Goal: Information Seeking & Learning: Learn about a topic

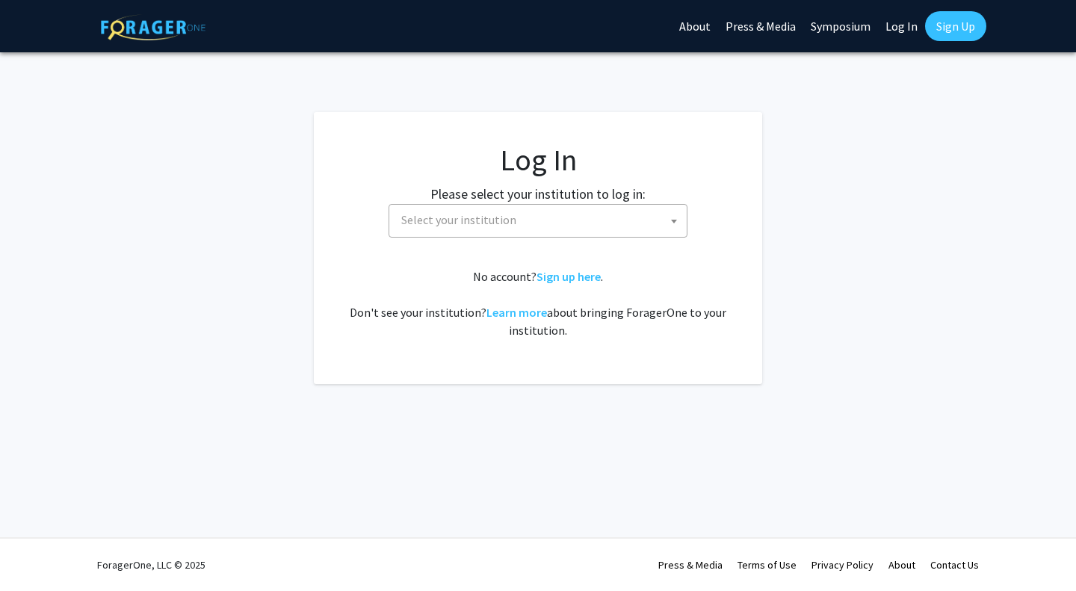
select select
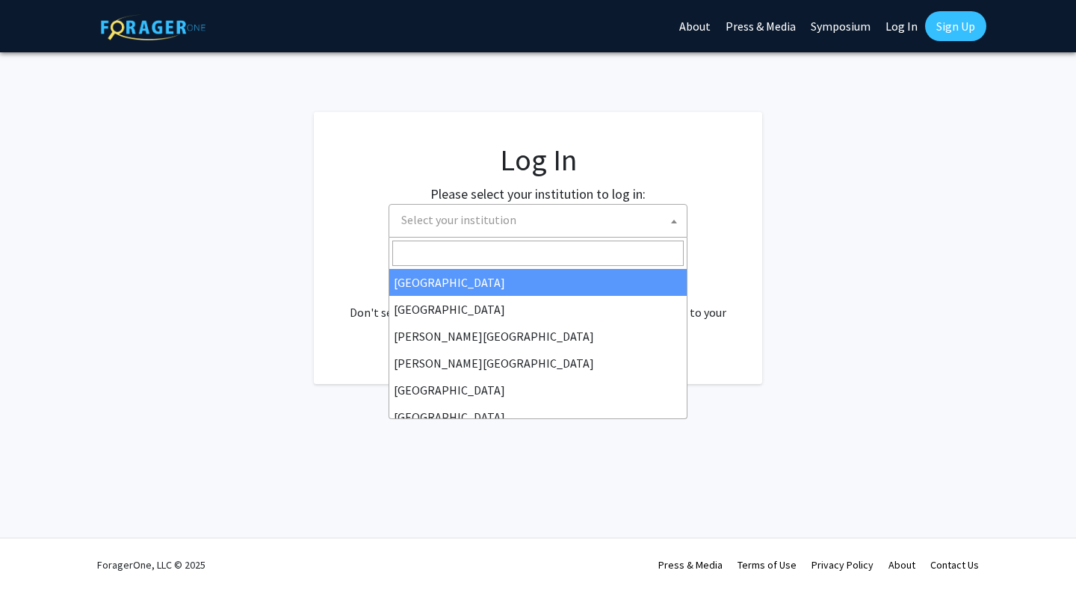
click at [557, 220] on span "Select your institution" at bounding box center [541, 220] width 292 height 31
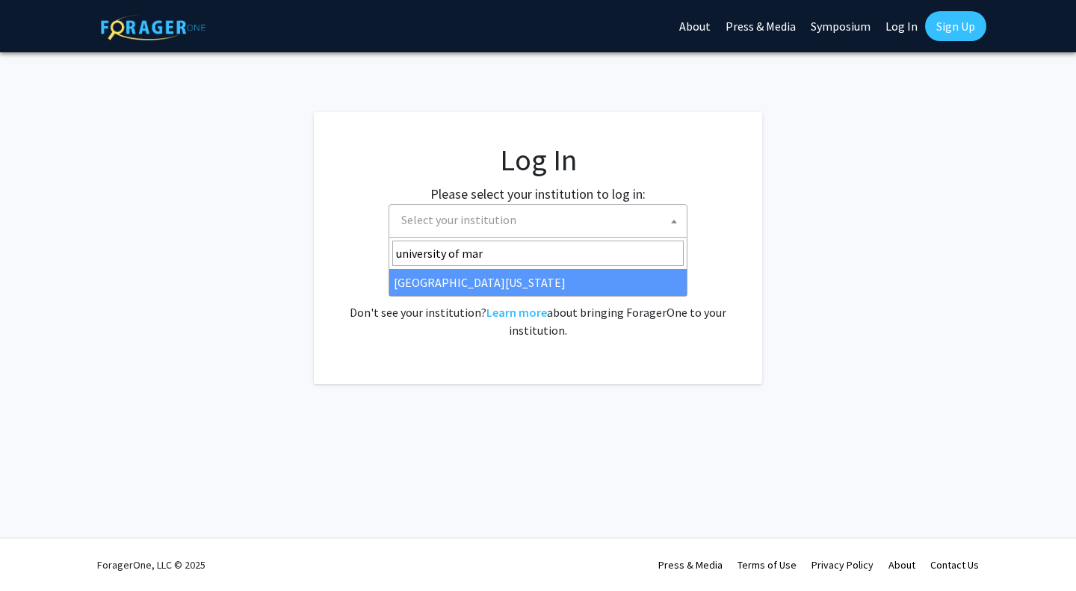
type input "university of mary"
select select "31"
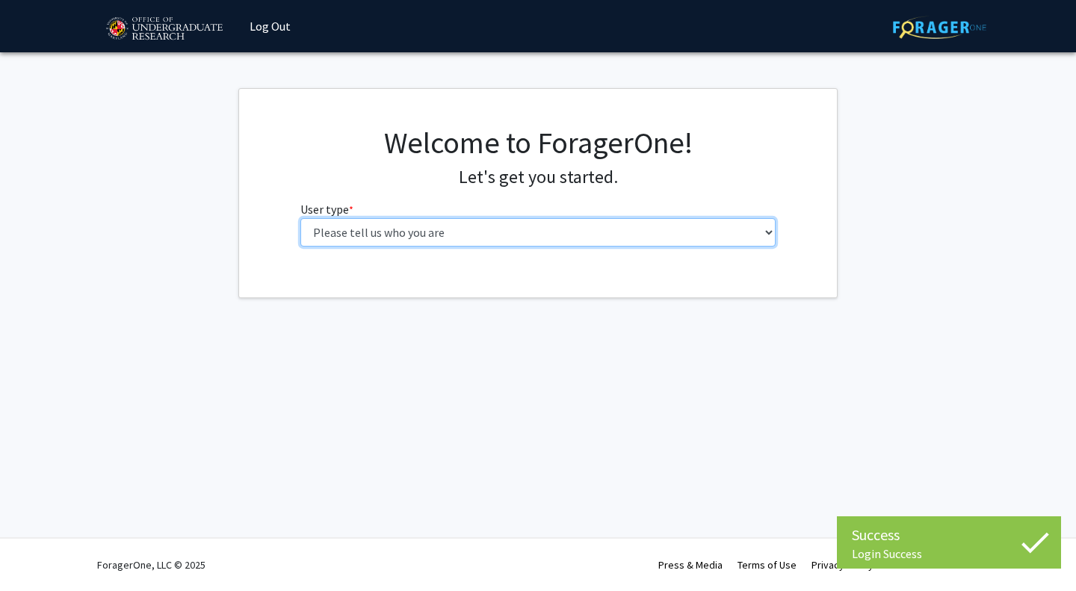
click at [445, 232] on select "Please tell us who you are Undergraduate Student Master's Student Doctoral Cand…" at bounding box center [538, 232] width 476 height 28
select select "1: undergrad"
click at [300, 218] on select "Please tell us who you are Undergraduate Student Master's Student Doctoral Cand…" at bounding box center [538, 232] width 476 height 28
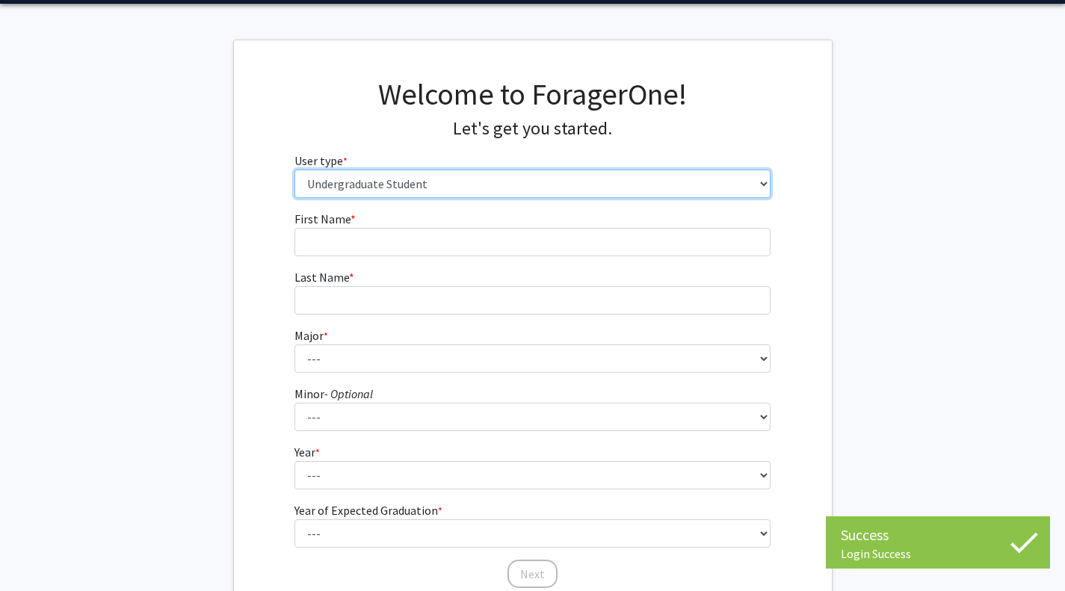
scroll to position [49, 0]
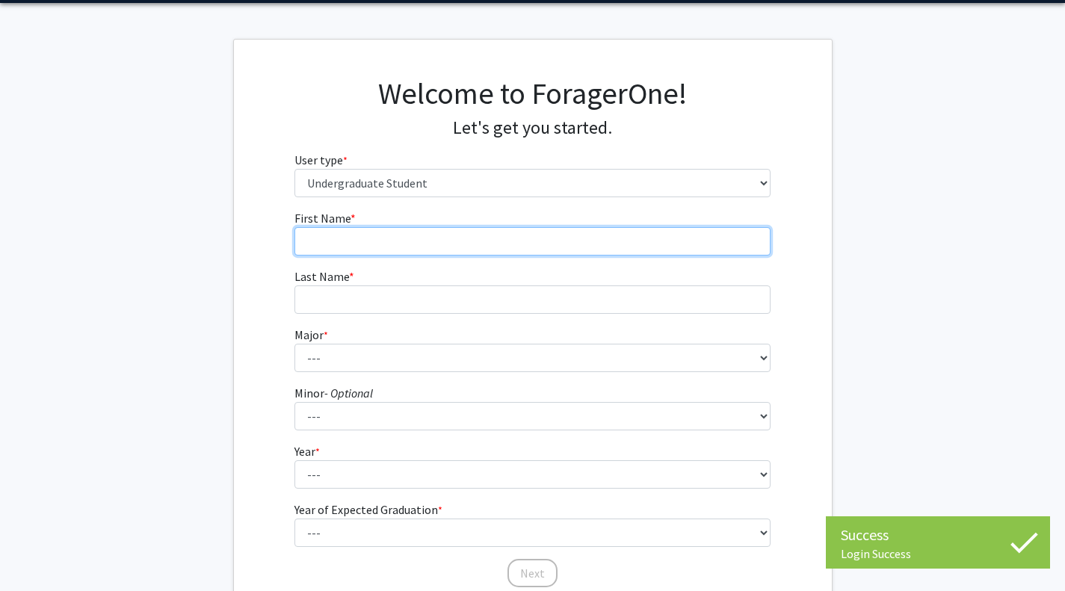
click at [610, 235] on input "First Name * required" at bounding box center [532, 241] width 476 height 28
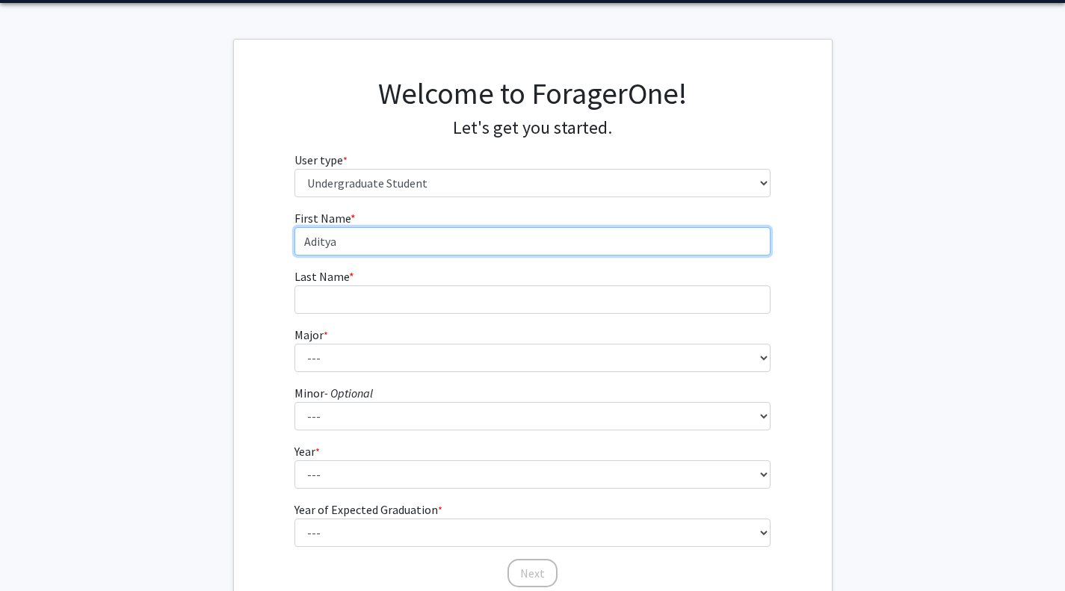
type input "Aditya"
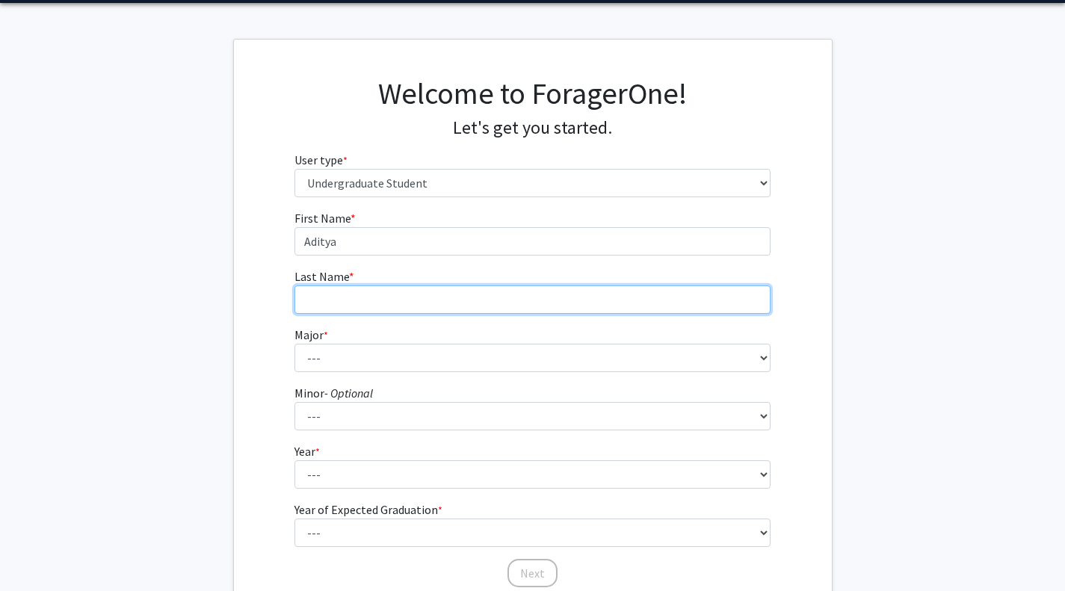
click at [564, 293] on input "Last Name * required" at bounding box center [532, 300] width 476 height 28
type input "K"
type input "[PERSON_NAME]"
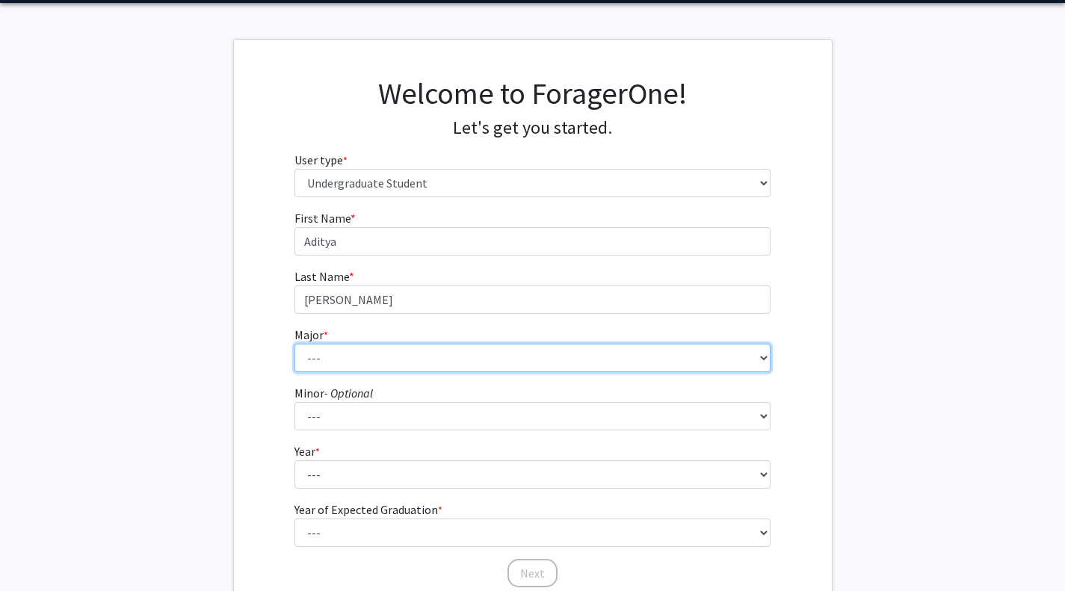
click at [548, 363] on select "--- Accounting Aerospace Engineering African American and Africana Studies Agri…" at bounding box center [532, 358] width 476 height 28
select select "70: 2371"
click at [294, 344] on select "--- Accounting Aerospace Engineering African American and Africana Studies Agri…" at bounding box center [532, 358] width 476 height 28
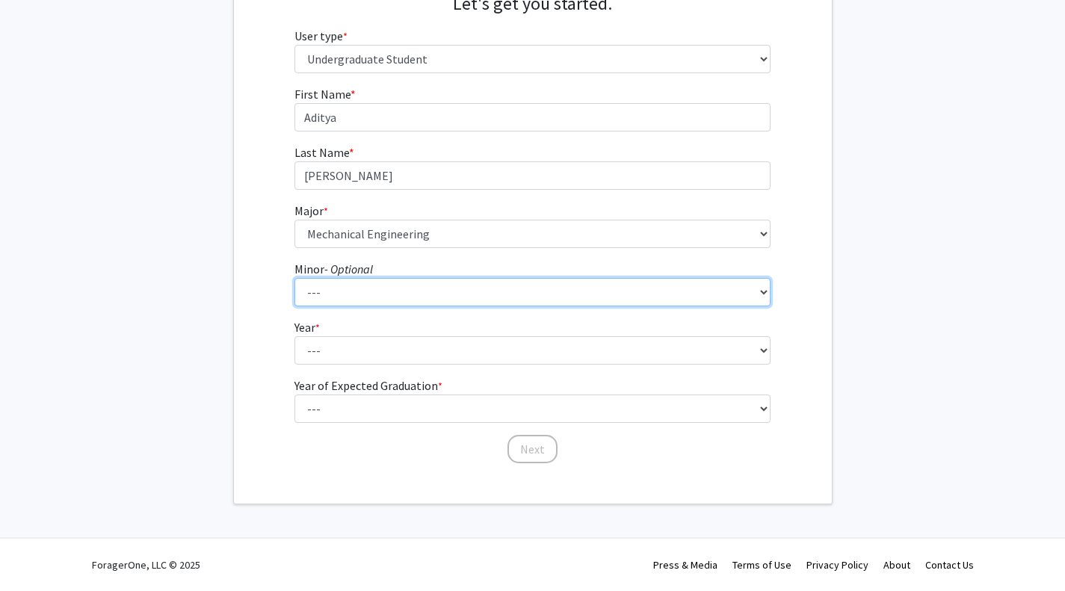
click at [448, 297] on select "--- Actuarial Mathematics Advanced Cybersecurity Experience for Students Africa…" at bounding box center [532, 292] width 476 height 28
click at [446, 296] on select "--- Actuarial Mathematics Advanced Cybersecurity Experience for Students Africa…" at bounding box center [532, 292] width 476 height 28
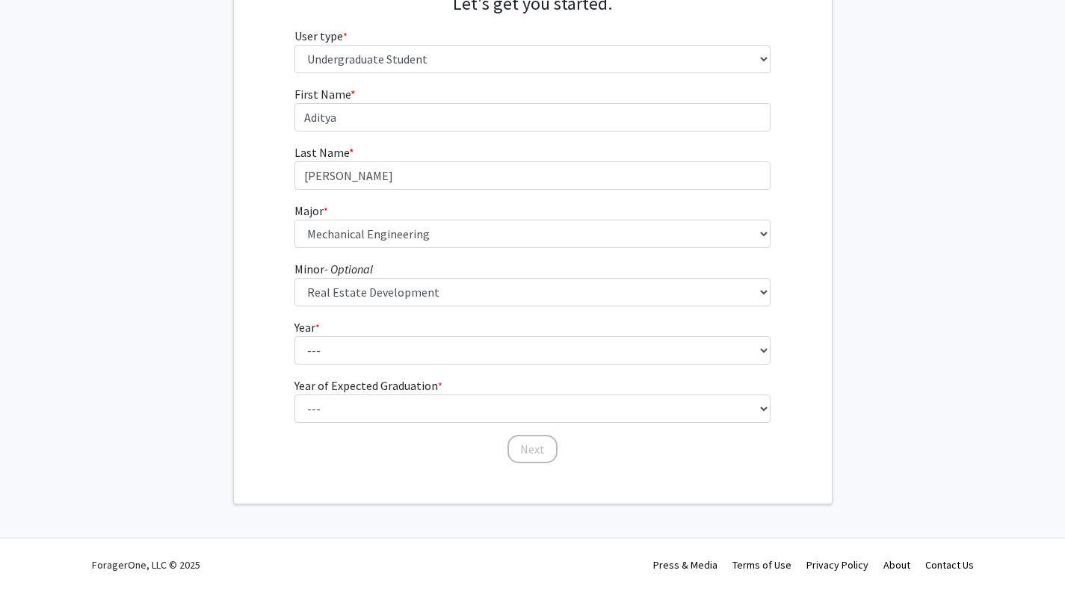
click at [210, 265] on fg-get-started "Welcome to ForagerOne! Let's get you started. User type * required Please tell …" at bounding box center [532, 210] width 1065 height 590
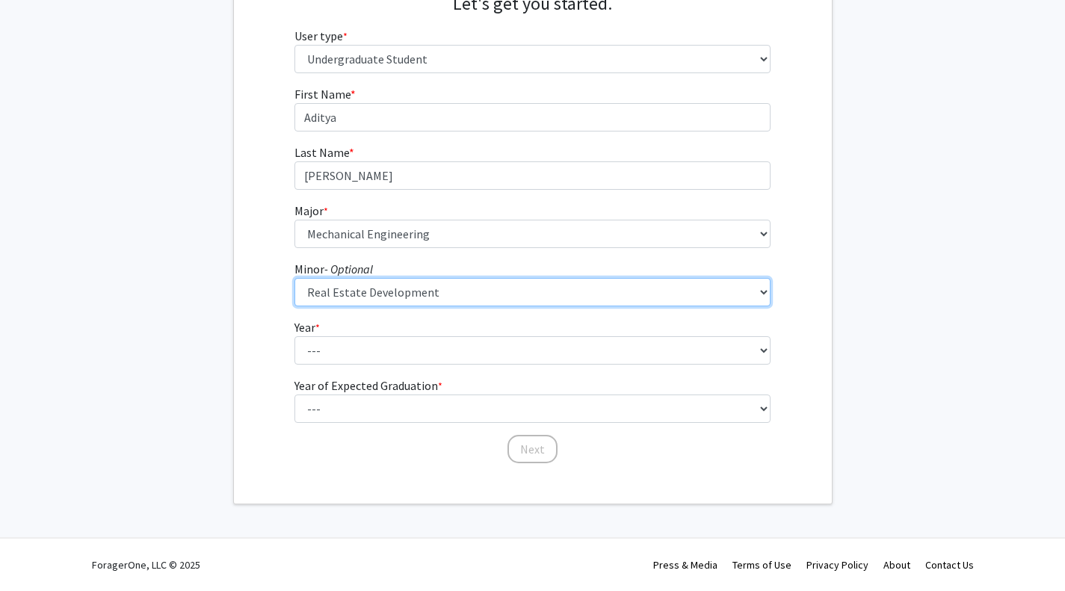
click at [328, 303] on select "--- Actuarial Mathematics Advanced Cybersecurity Experience for Students Africa…" at bounding box center [532, 292] width 476 height 28
select select "0: null"
click at [294, 278] on select "--- Actuarial Mathematics Advanced Cybersecurity Experience for Students Africa…" at bounding box center [532, 292] width 476 height 28
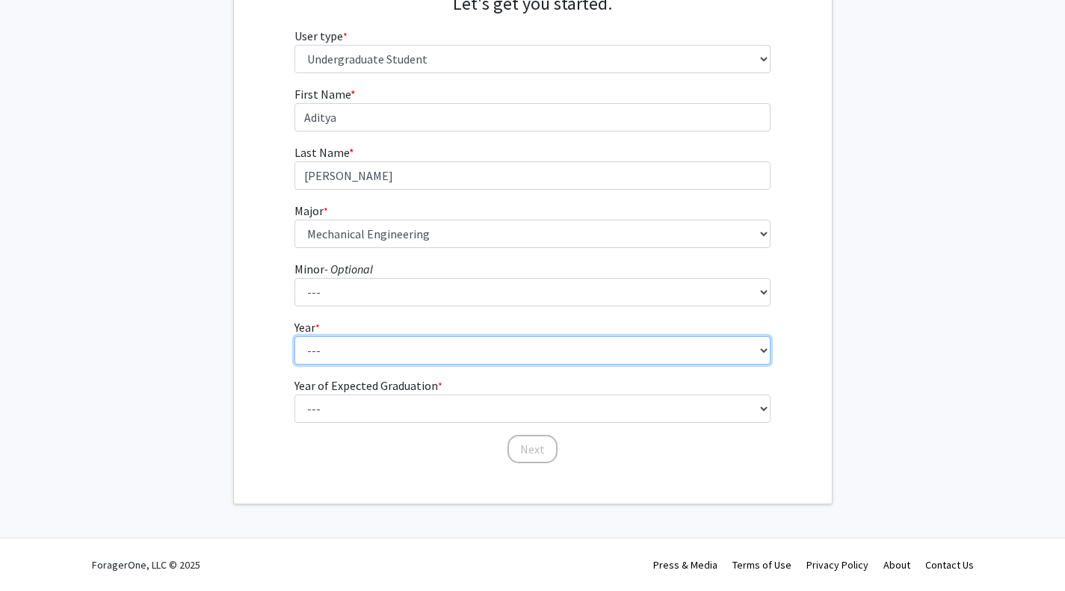
click at [405, 347] on select "--- First-year Sophomore Junior Senior Postbaccalaureate Certificate" at bounding box center [532, 350] width 476 height 28
select select "1: first-year"
click at [294, 336] on select "--- First-year Sophomore Junior Senior Postbaccalaureate Certificate" at bounding box center [532, 350] width 476 height 28
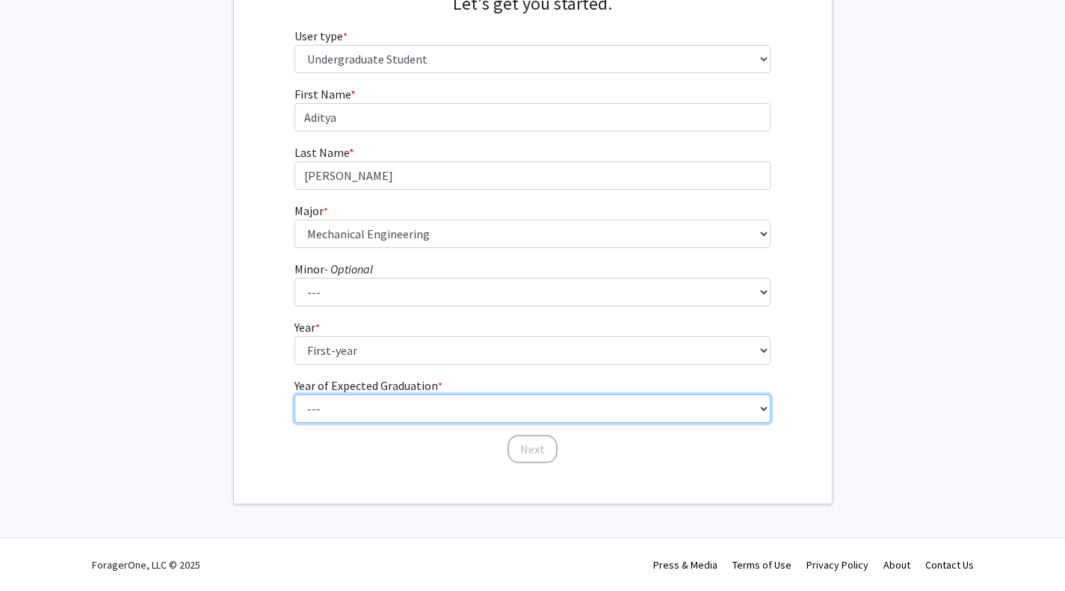
click at [395, 407] on select "--- 2025 2026 2027 2028 2029 2030 2031 2032 2033 2034" at bounding box center [532, 409] width 476 height 28
select select "5: 2029"
click at [294, 395] on select "--- 2025 2026 2027 2028 2029 2030 2031 2032 2033 2034" at bounding box center [532, 409] width 476 height 28
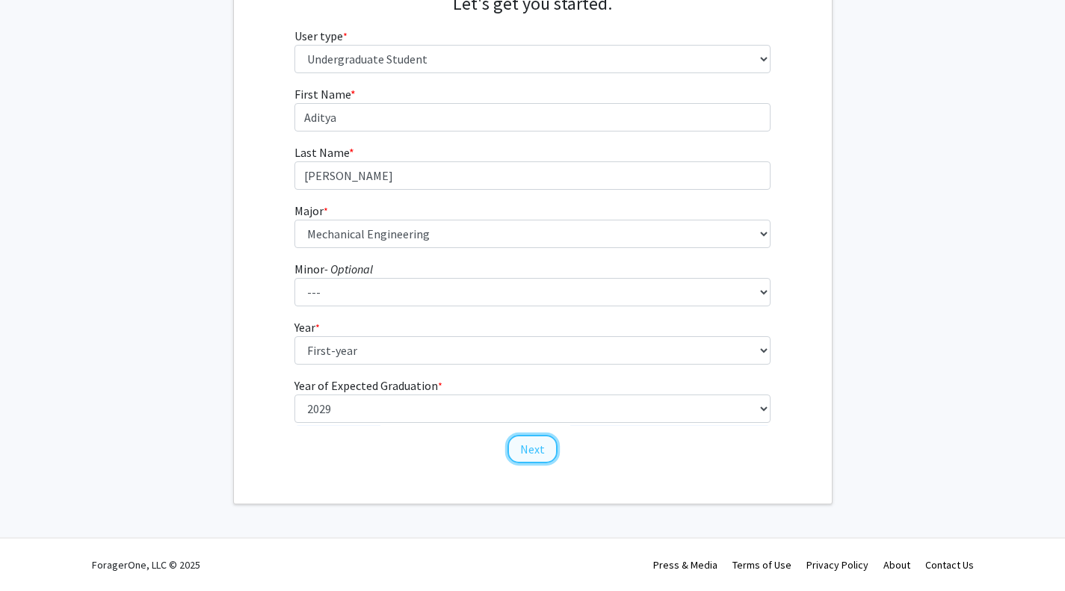
click at [516, 448] on button "Next" at bounding box center [533, 449] width 50 height 28
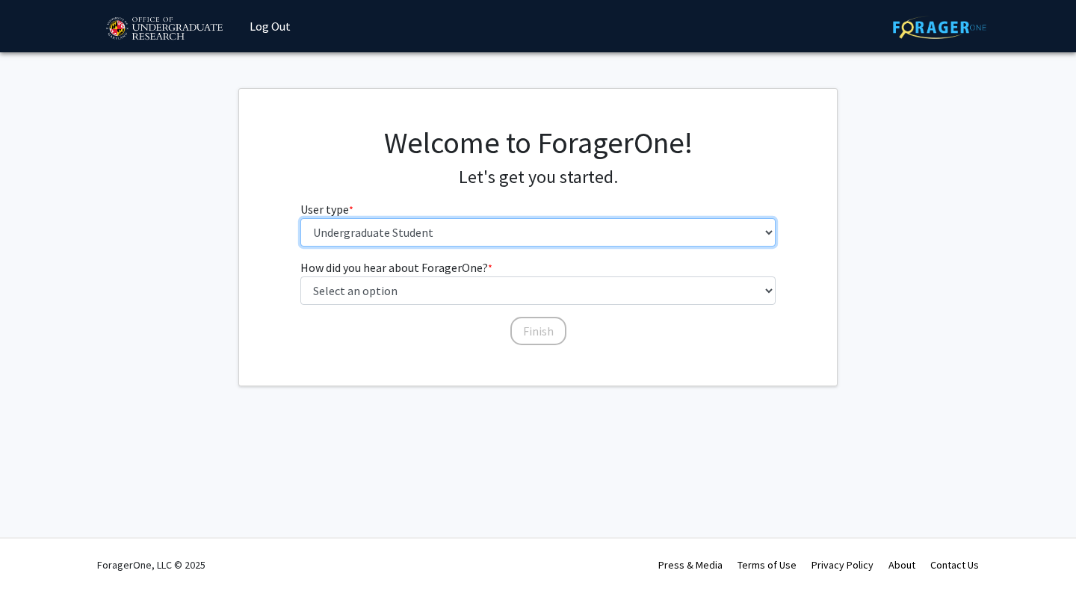
click at [504, 238] on select "Please tell us who you are Undergraduate Student Master's Student Doctoral Cand…" at bounding box center [538, 232] width 476 height 28
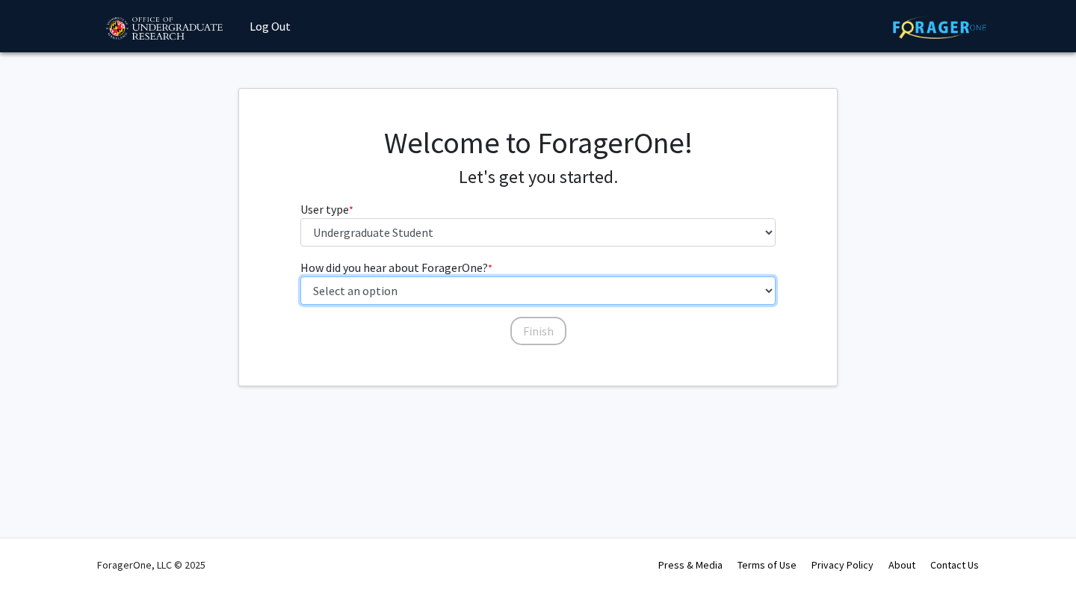
click at [512, 294] on select "Select an option Peer/student recommendation Faculty/staff recommendation Unive…" at bounding box center [538, 291] width 476 height 28
click at [300, 277] on select "Select an option Peer/student recommendation Faculty/staff recommendation Unive…" at bounding box center [538, 291] width 476 height 28
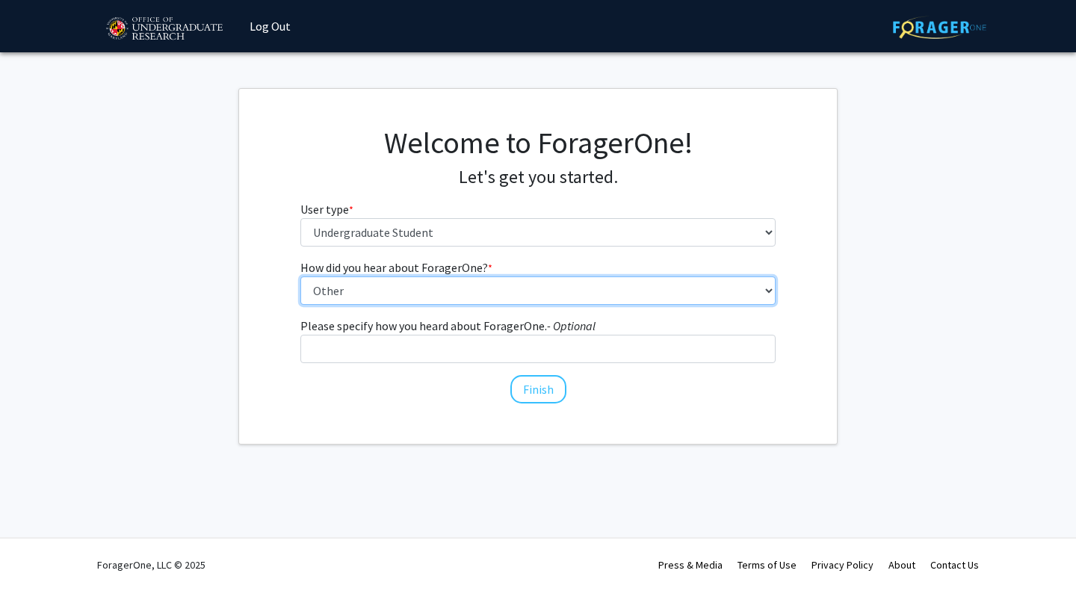
click at [491, 298] on select "Select an option Peer/student recommendation Faculty/staff recommendation Unive…" at bounding box center [538, 291] width 476 height 28
select select "1: peer_recommendation"
click at [300, 277] on select "Select an option Peer/student recommendation Faculty/staff recommendation Unive…" at bounding box center [538, 291] width 476 height 28
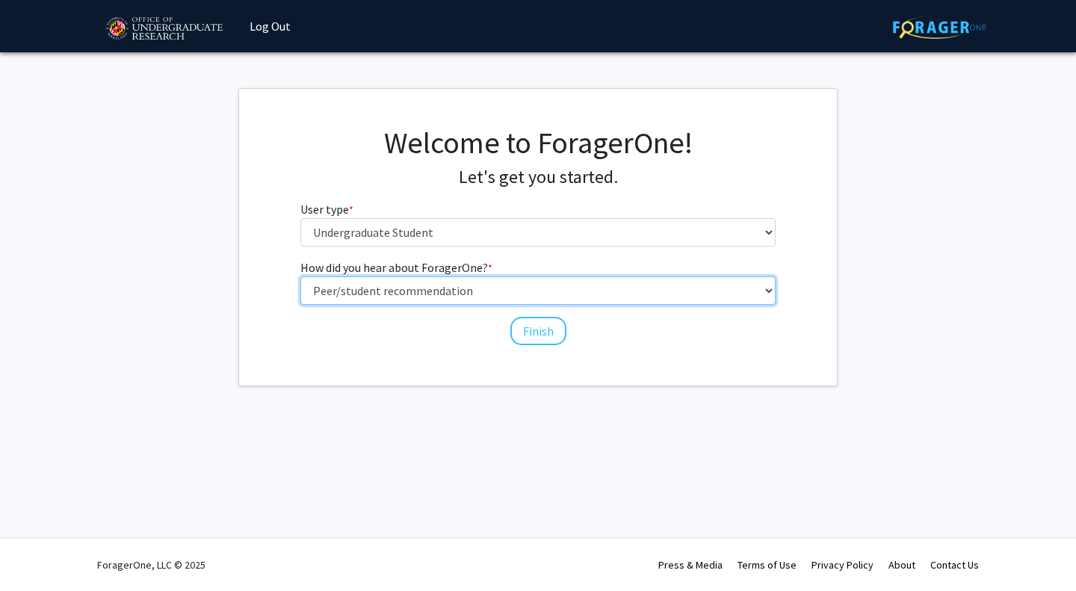
click at [507, 292] on select "Select an option Peer/student recommendation Faculty/staff recommendation Unive…" at bounding box center [538, 291] width 476 height 28
click at [533, 279] on select "Select an option Peer/student recommendation Faculty/staff recommendation Unive…" at bounding box center [538, 291] width 476 height 28
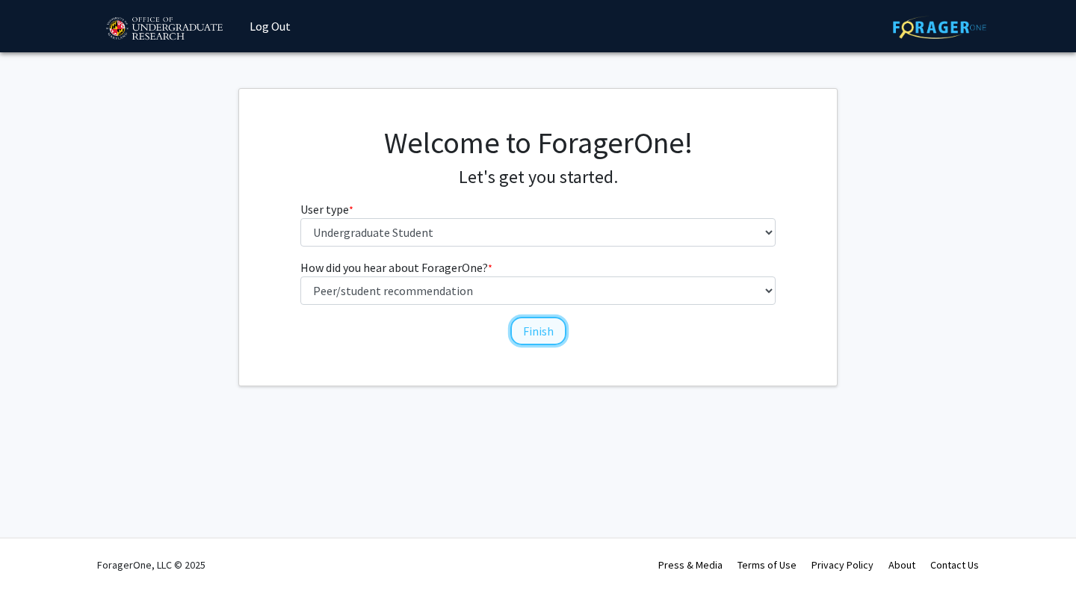
click at [525, 325] on button "Finish" at bounding box center [539, 331] width 56 height 28
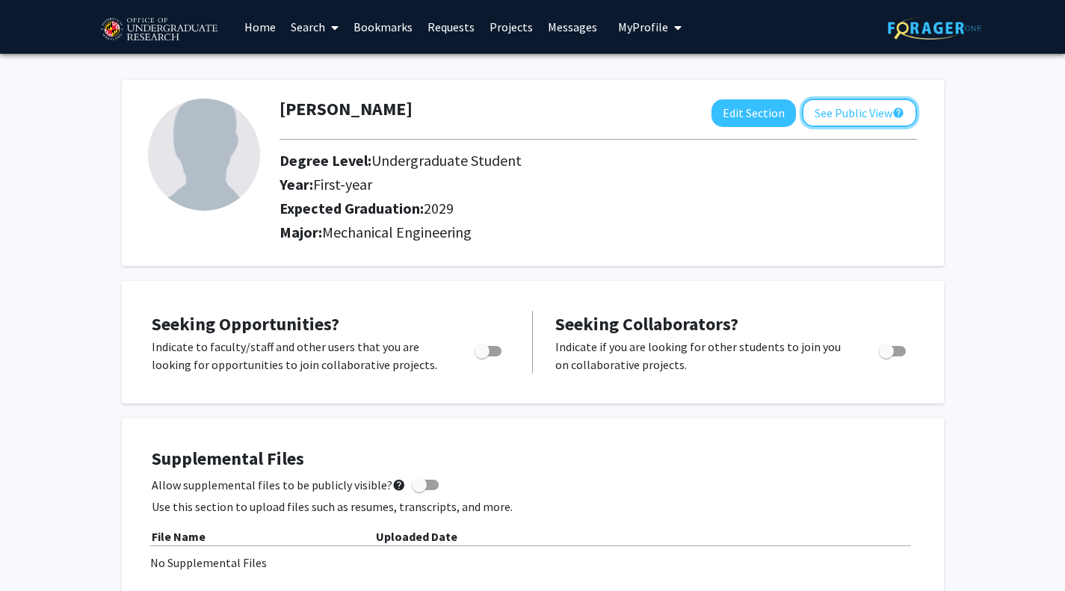
drag, startPoint x: 863, startPoint y: 108, endPoint x: 526, endPoint y: 231, distance: 358.7
click at [526, 231] on div "[PERSON_NAME] Edit Section See Public View help Degree Level: Undergraduate Stu…" at bounding box center [598, 173] width 660 height 149
click at [327, 27] on span at bounding box center [331, 27] width 13 height 52
click at [325, 60] on span "Faculty/Staff" at bounding box center [338, 69] width 110 height 30
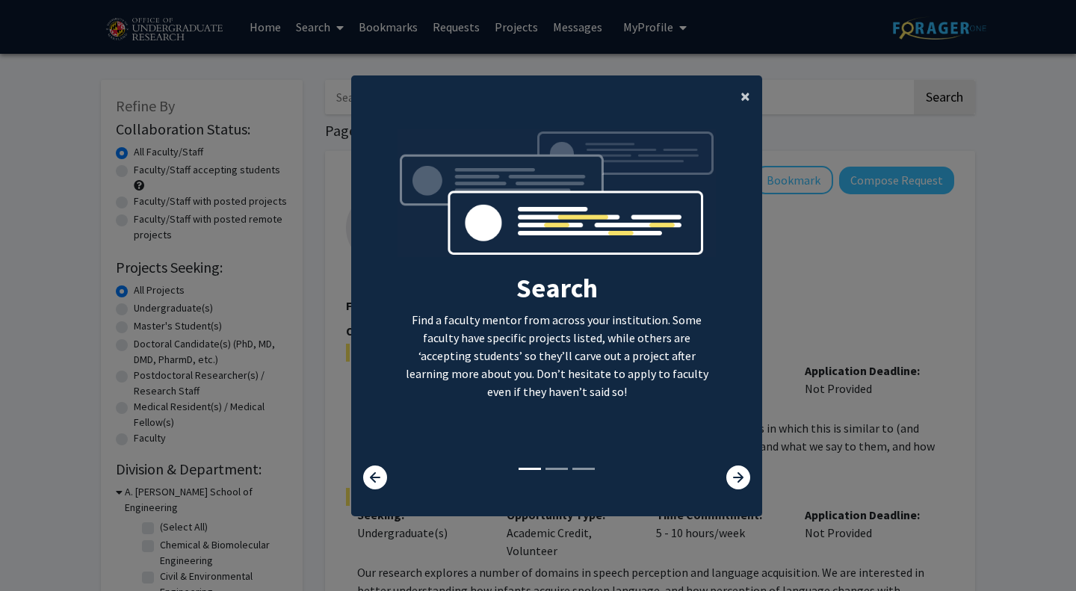
click at [742, 97] on span "×" at bounding box center [746, 95] width 10 height 23
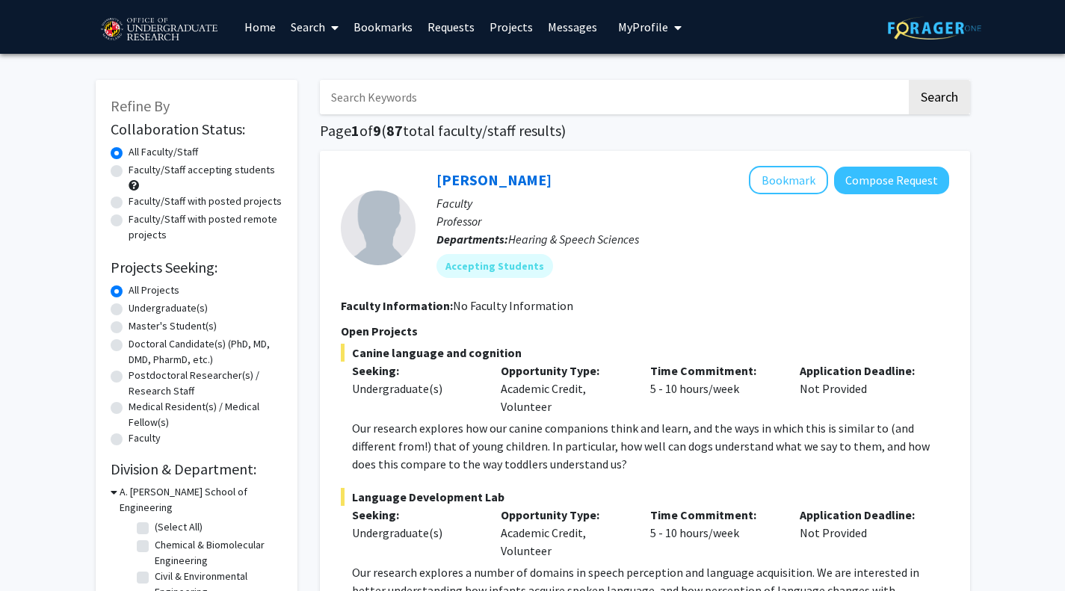
click at [129, 312] on label "Undergraduate(s)" at bounding box center [168, 308] width 79 height 16
click at [129, 310] on input "Undergraduate(s)" at bounding box center [134, 305] width 10 height 10
radio input "true"
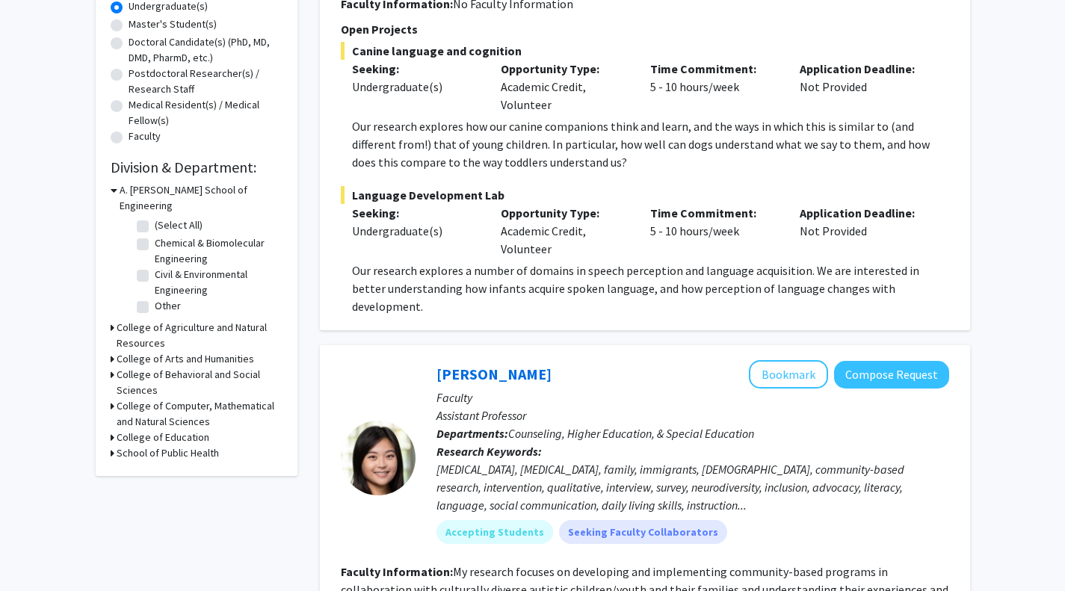
click at [144, 218] on fg-checkbox "(Select All) (Select All)" at bounding box center [208, 227] width 142 height 18
click at [155, 218] on label "(Select All)" at bounding box center [179, 226] width 48 height 16
click at [155, 218] on input "(Select All)" at bounding box center [160, 223] width 10 height 10
checkbox input "true"
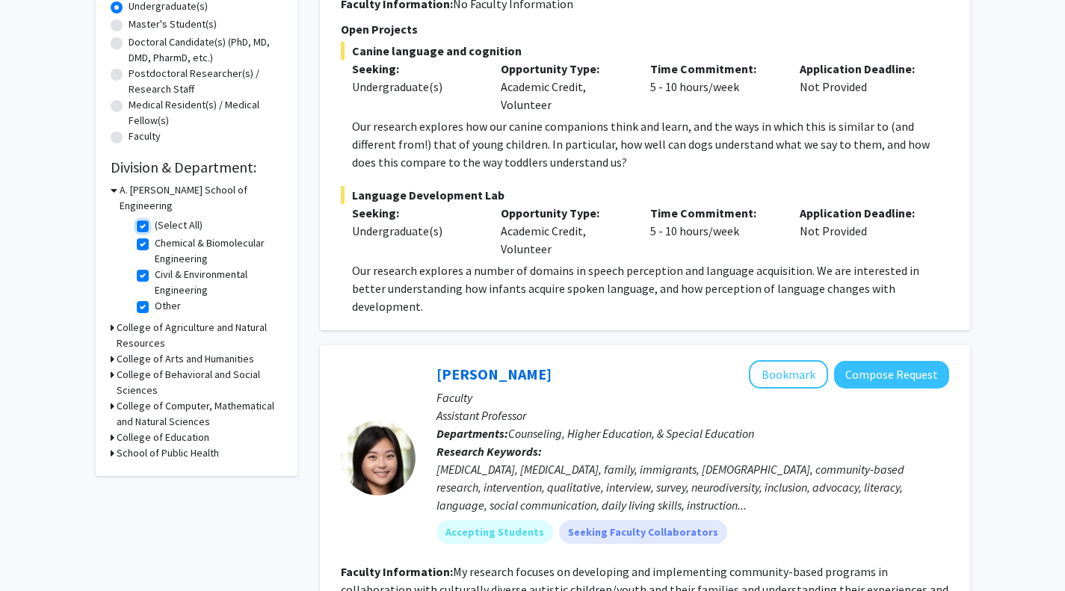
checkbox input "true"
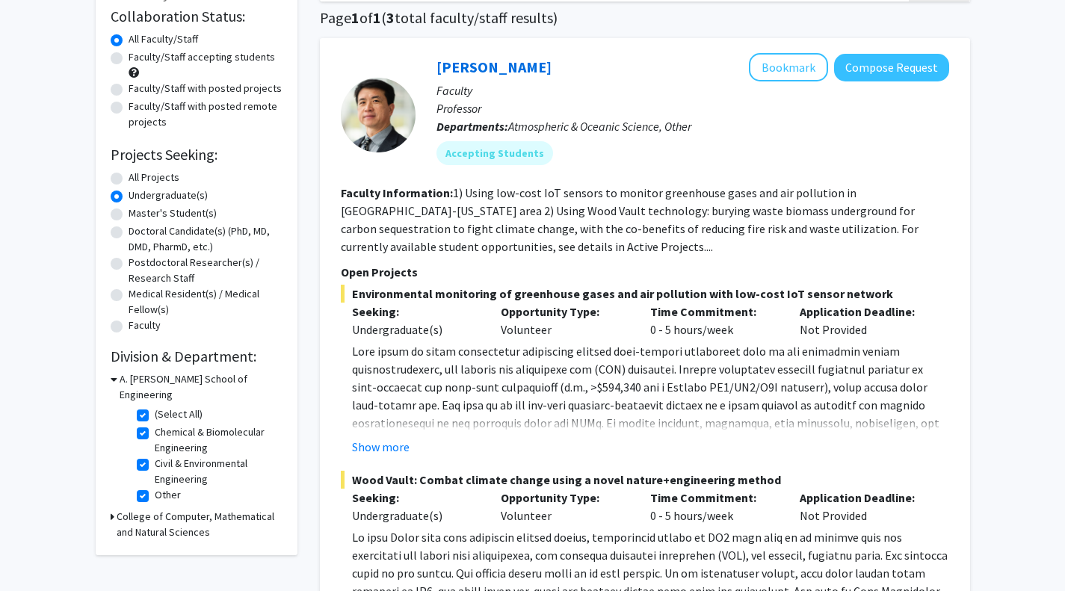
scroll to position [225, 0]
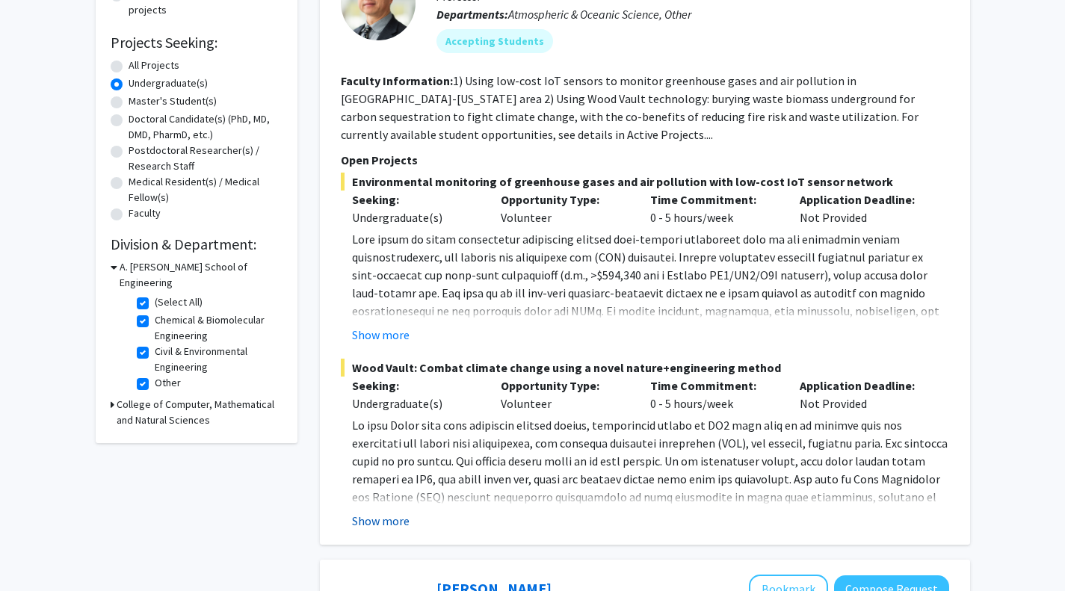
click at [378, 521] on button "Show more" at bounding box center [381, 521] width 58 height 18
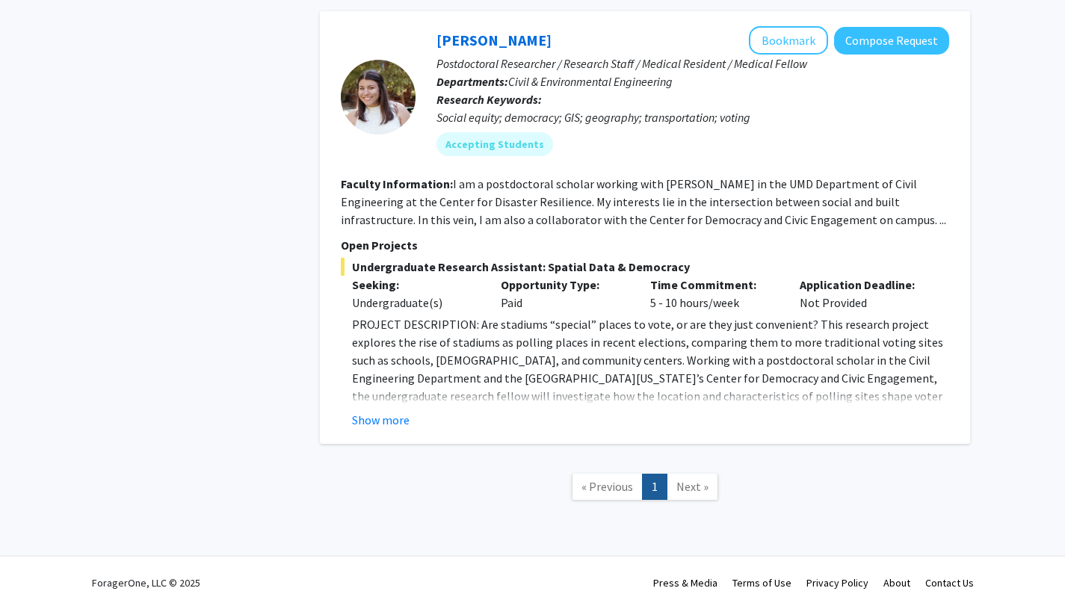
scroll to position [1471, 0]
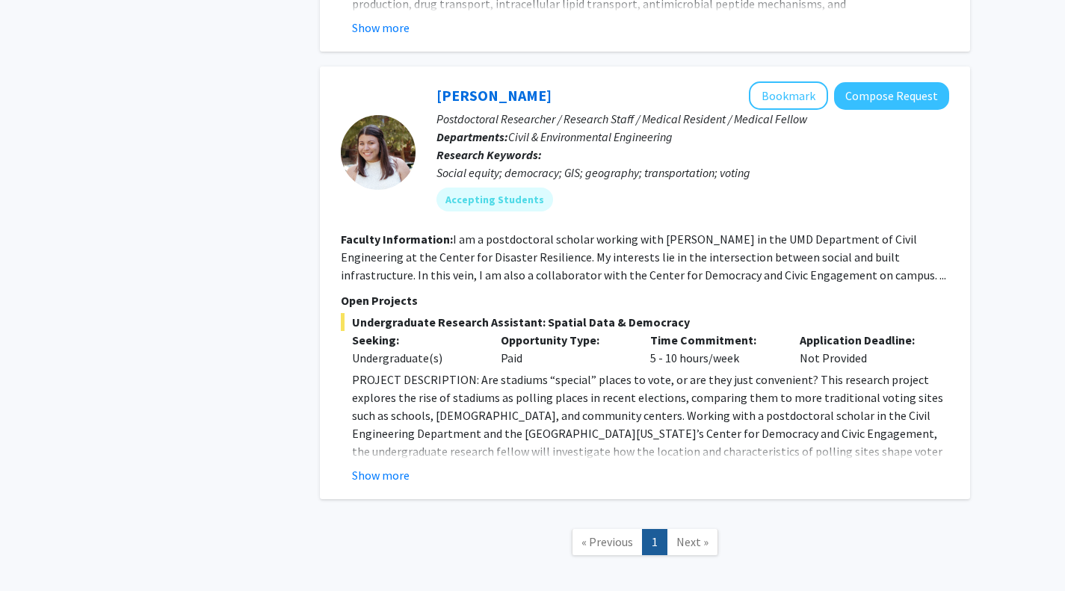
click at [695, 529] on link "Next »" at bounding box center [693, 542] width 52 height 26
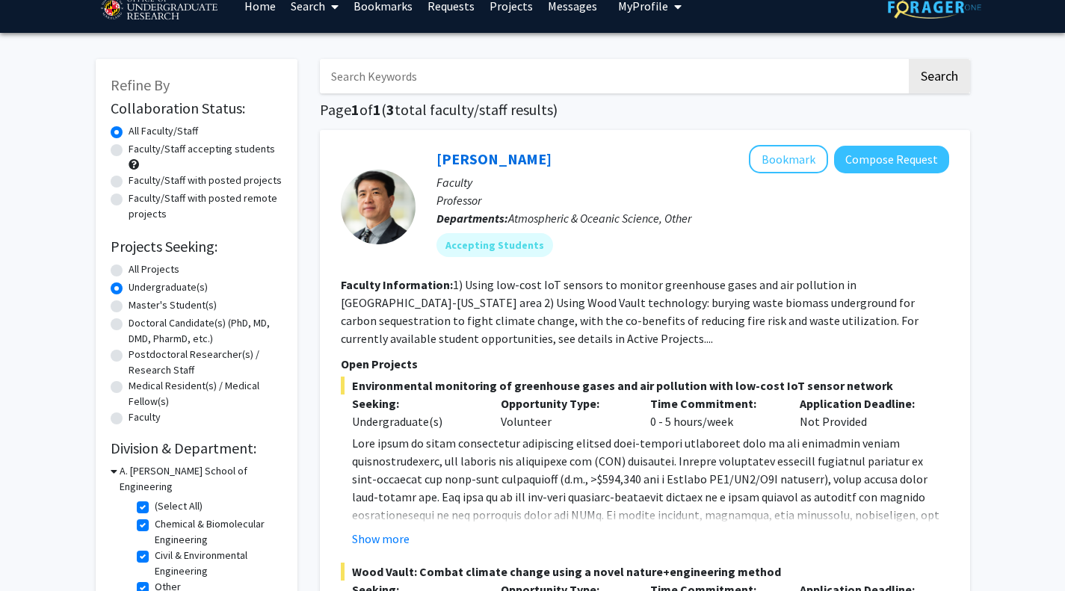
scroll to position [25, 0]
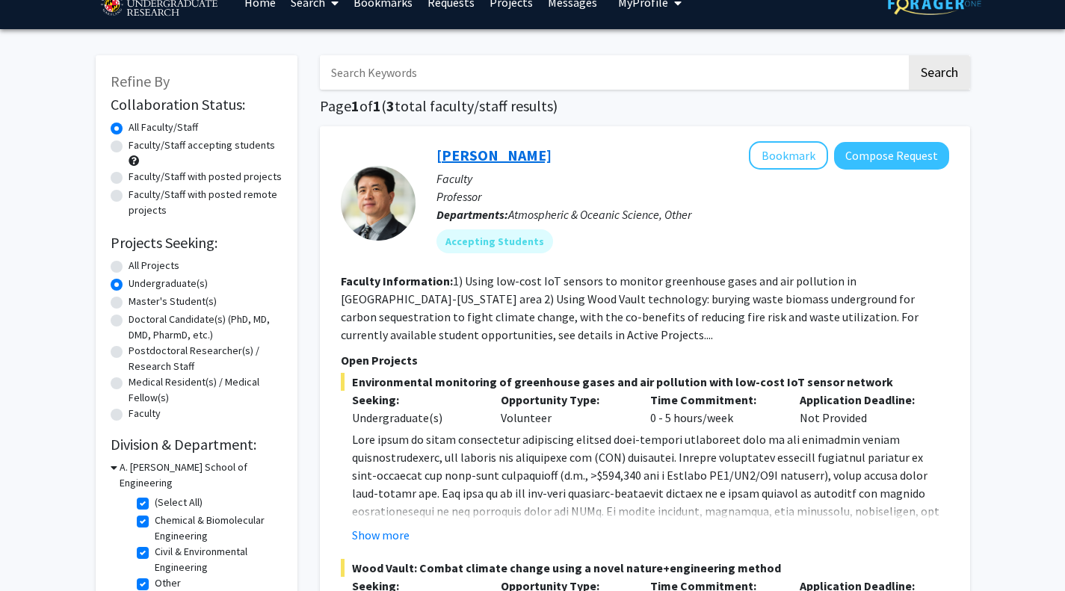
click at [467, 156] on link "[PERSON_NAME]" at bounding box center [494, 155] width 115 height 19
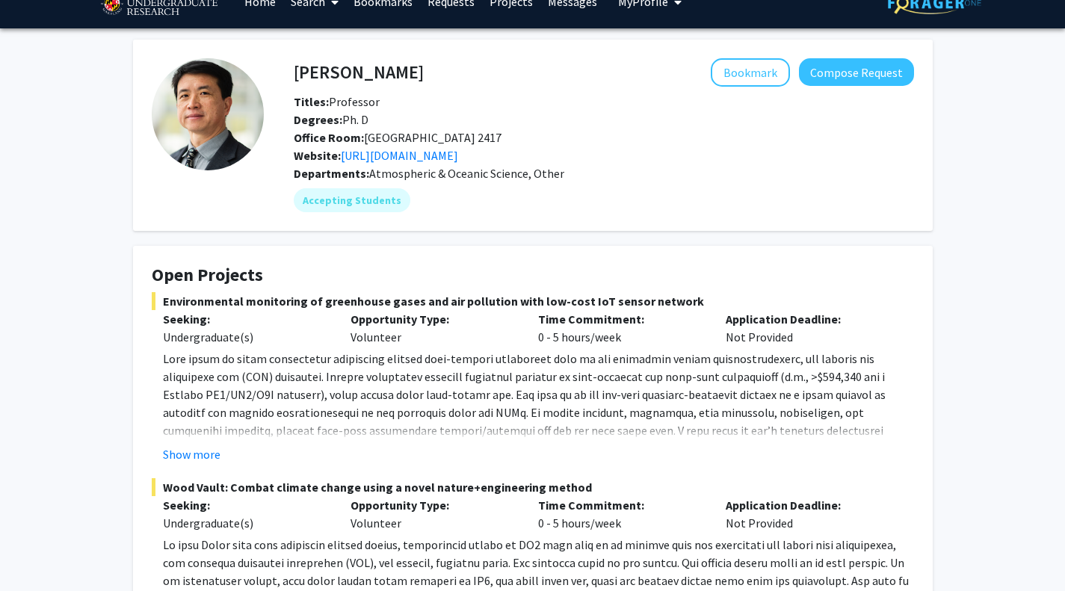
scroll to position [26, 0]
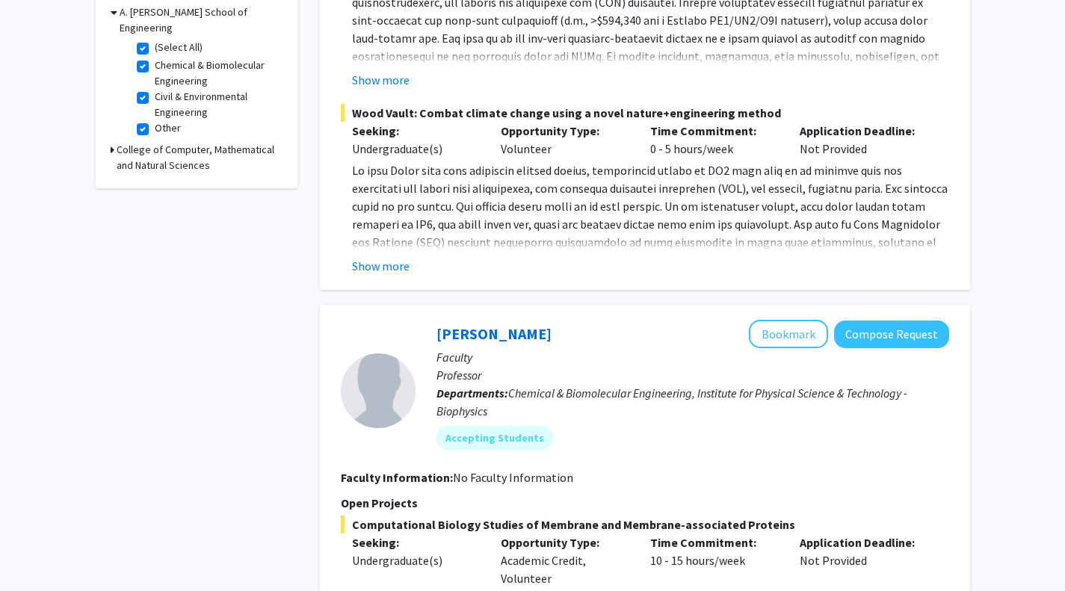
scroll to position [487, 0]
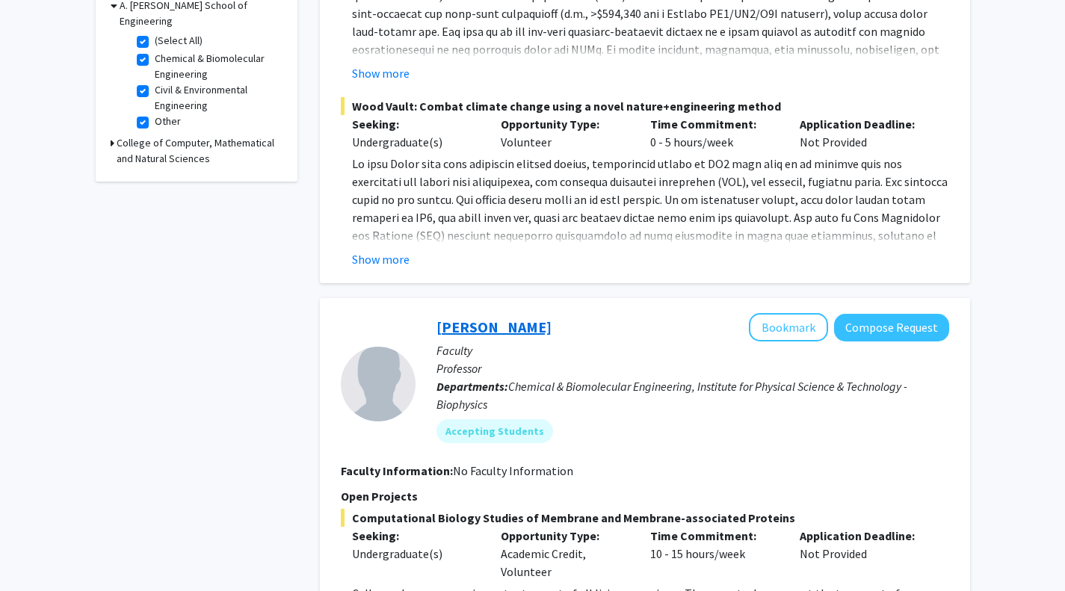
click at [458, 320] on link "[PERSON_NAME]" at bounding box center [494, 327] width 115 height 19
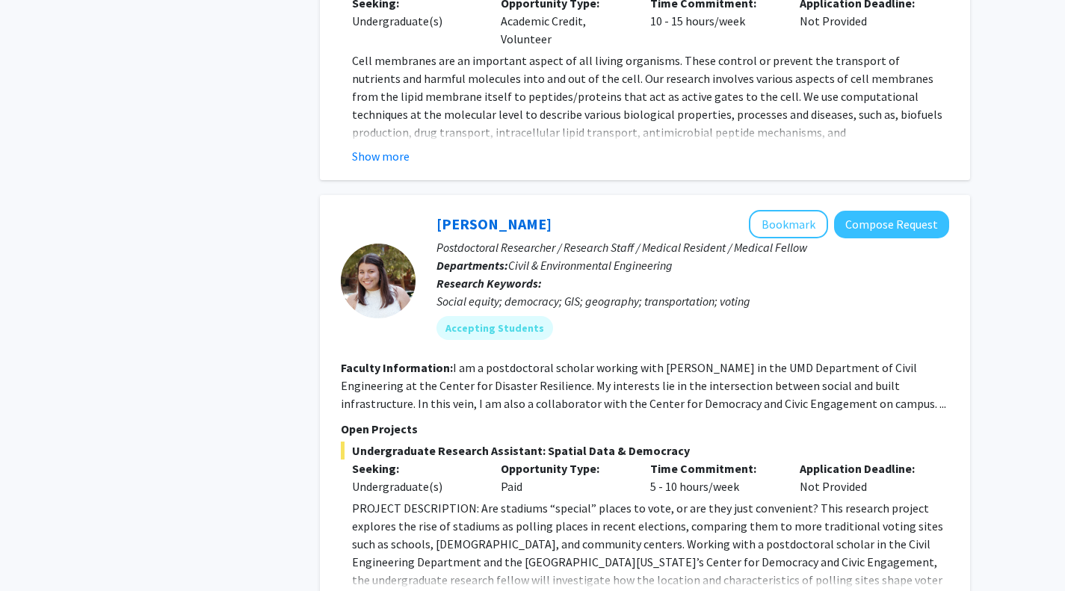
scroll to position [1129, 0]
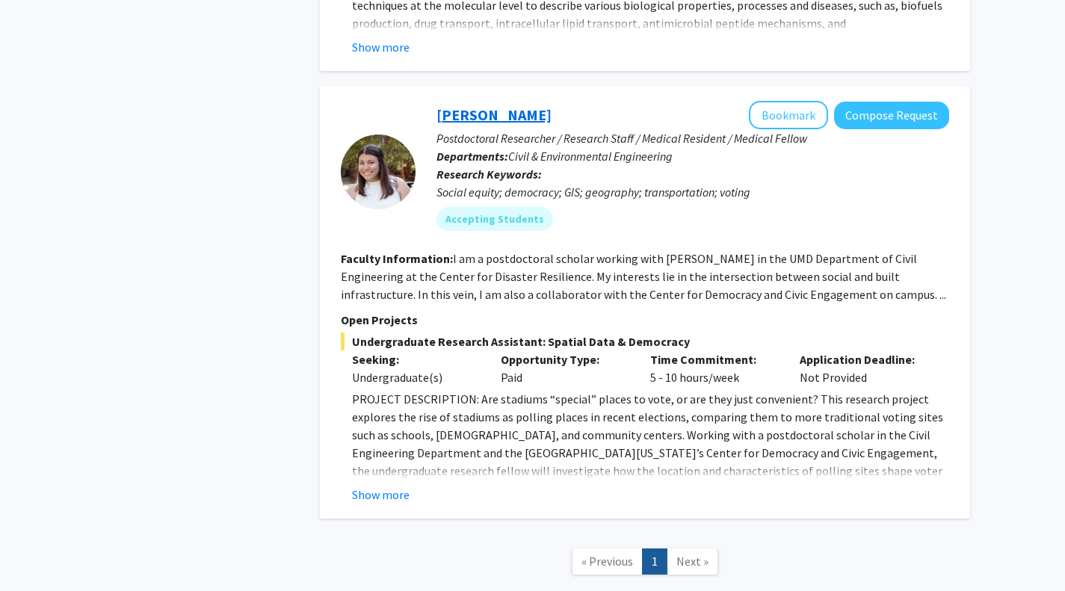
click at [507, 117] on link "[PERSON_NAME]" at bounding box center [494, 114] width 115 height 19
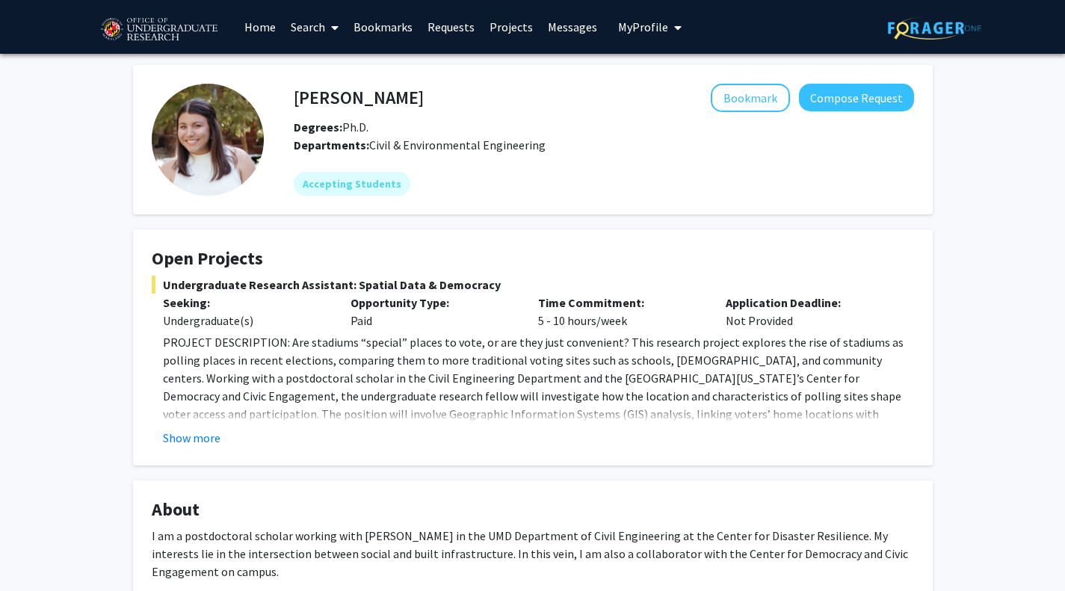
scroll to position [4, 0]
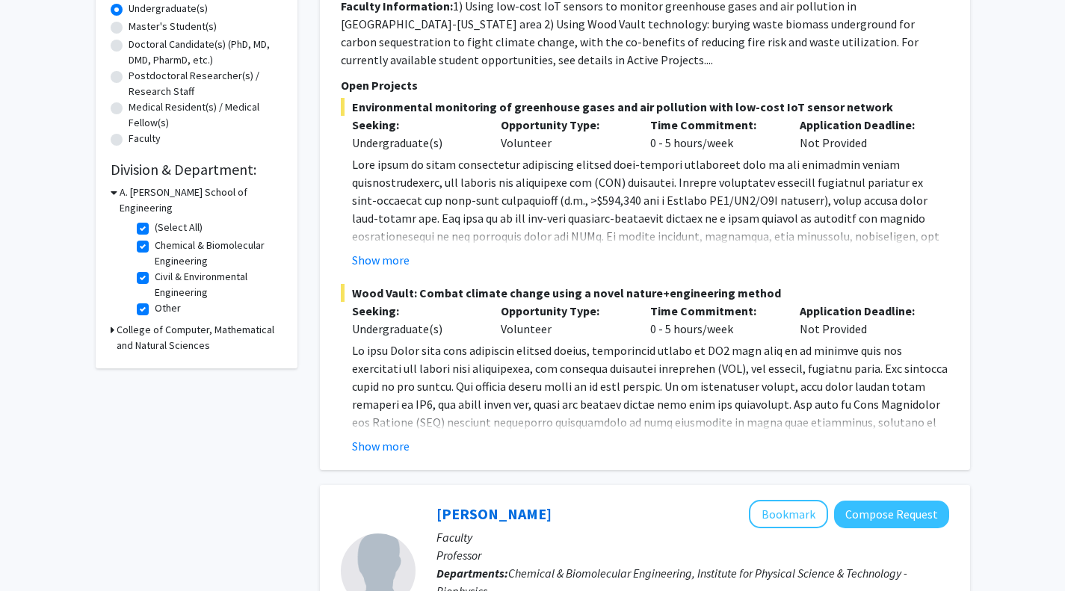
scroll to position [415, 0]
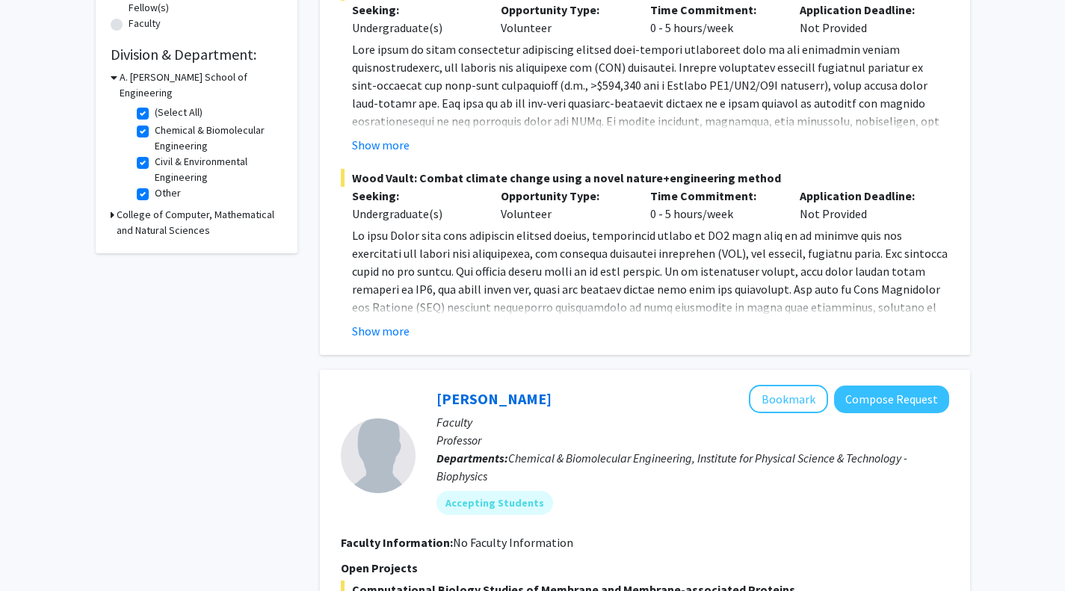
click at [117, 207] on h3 "College of Computer, Mathematical and Natural Sciences" at bounding box center [200, 222] width 166 height 31
click at [155, 242] on label "(Select All)" at bounding box center [179, 250] width 48 height 16
click at [155, 242] on input "(Select All)" at bounding box center [160, 247] width 10 height 10
checkbox input "true"
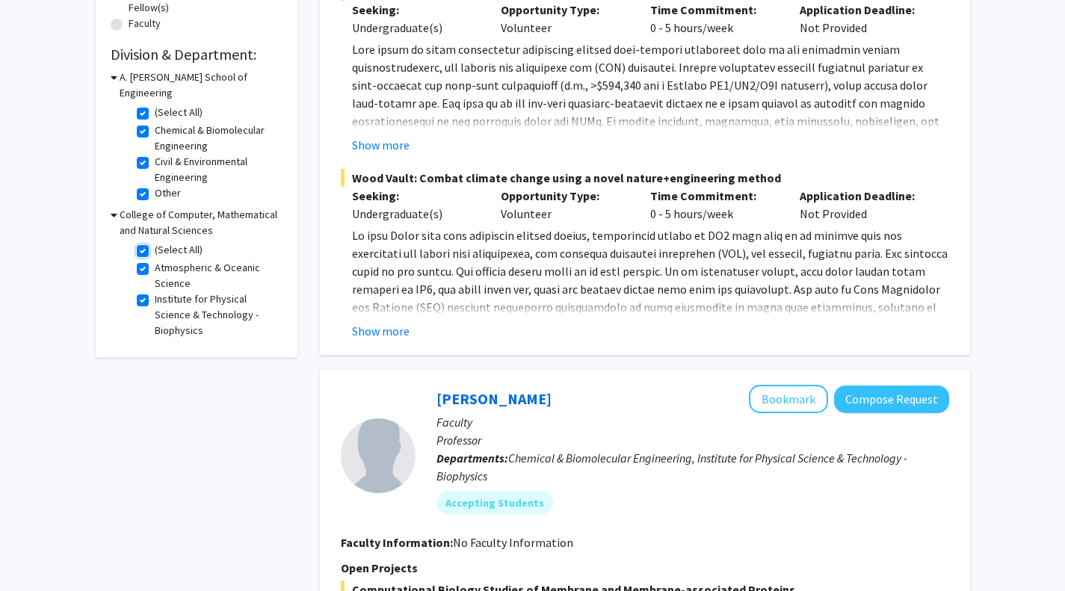
checkbox input "true"
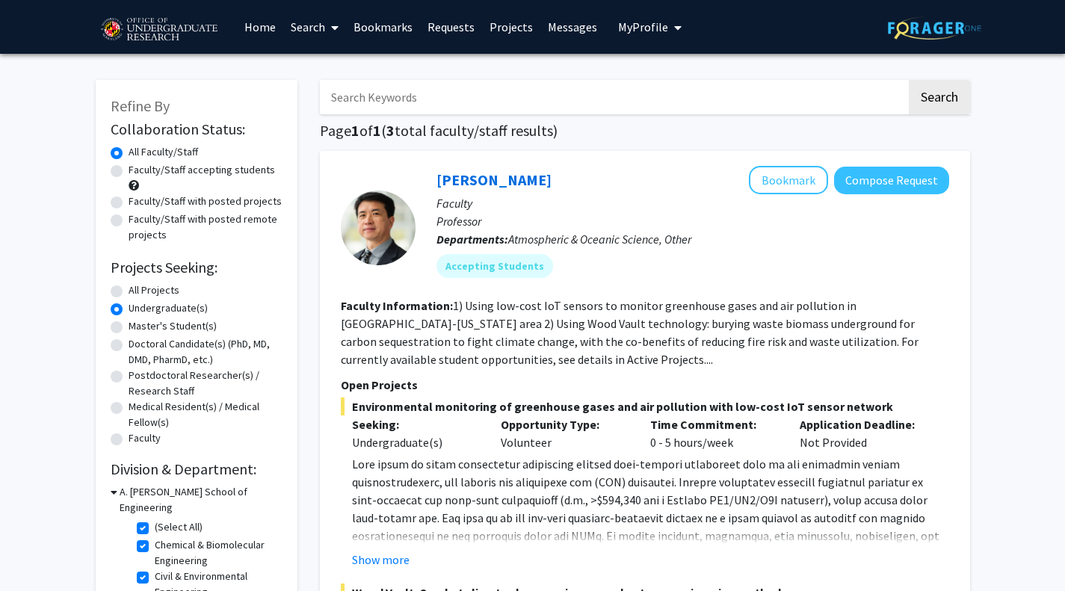
click at [165, 28] on img at bounding box center [159, 29] width 126 height 37
